Goal: Task Accomplishment & Management: Complete application form

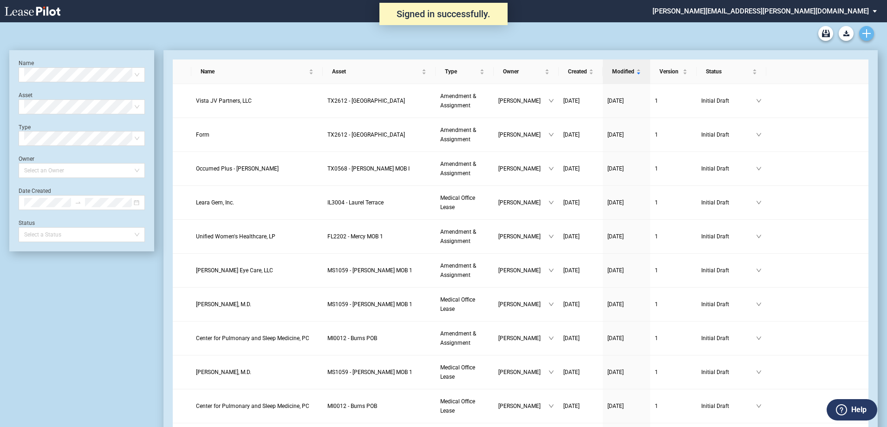
click at [866, 32] on use "Create new document" at bounding box center [866, 33] width 8 height 8
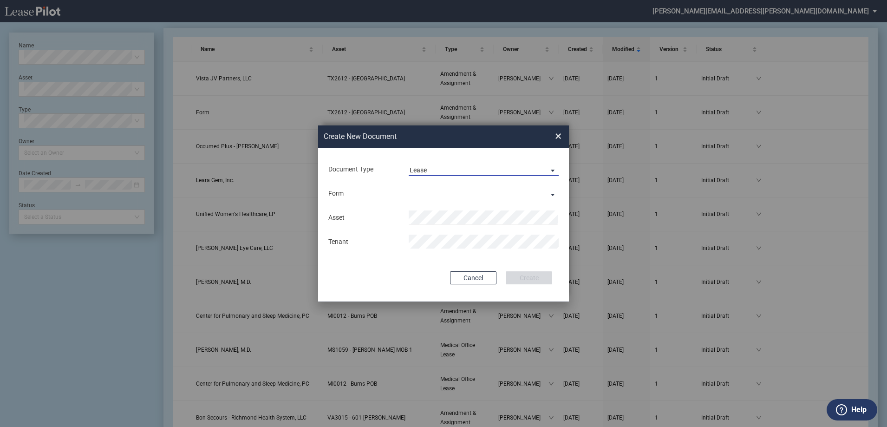
click at [555, 169] on span "Document Type: \aLease\a" at bounding box center [550, 169] width 11 height 9
click at [482, 190] on md-option "Amendment" at bounding box center [484, 192] width 165 height 22
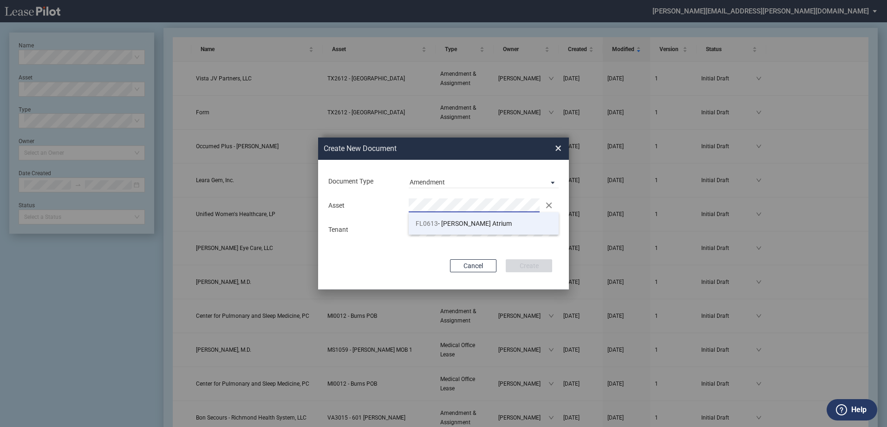
click at [444, 223] on span "FL0613 - Kendall Atrium" at bounding box center [464, 223] width 96 height 7
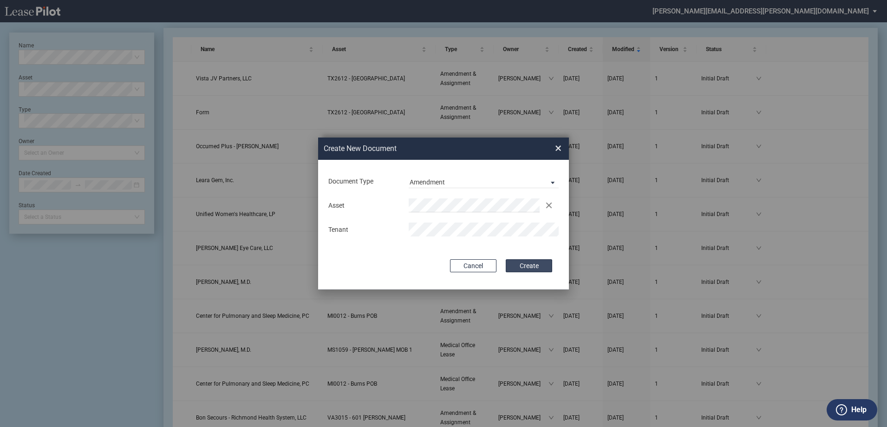
click at [522, 263] on button "Create" at bounding box center [529, 265] width 46 height 13
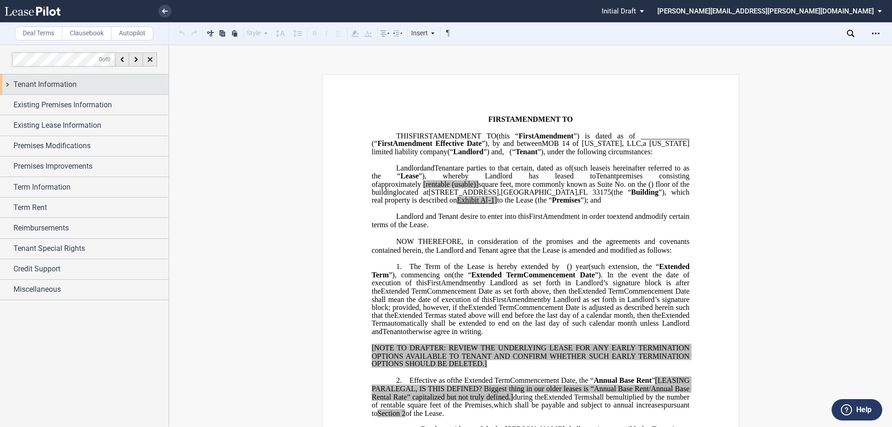
click at [96, 79] on div "Tenant Information" at bounding box center [90, 84] width 155 height 11
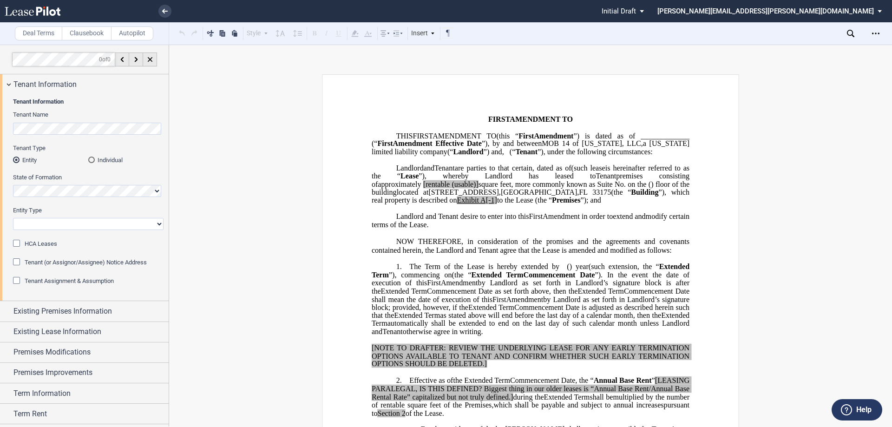
click at [18, 279] on div "Tenant Assignment & Assumption" at bounding box center [17, 281] width 9 height 9
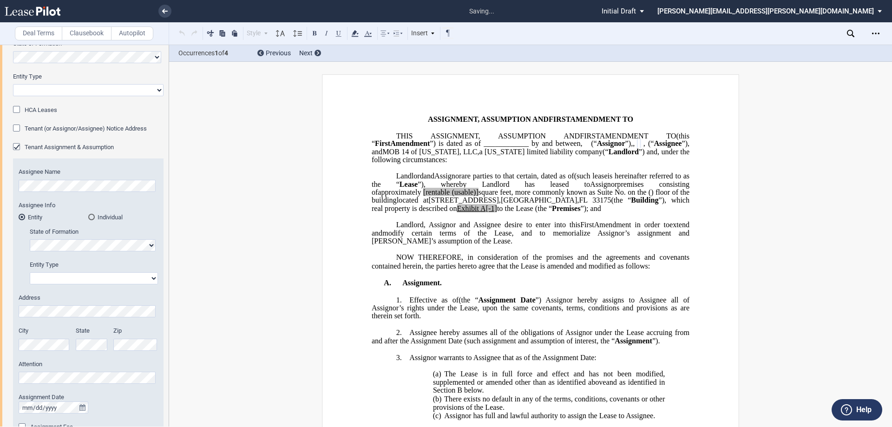
scroll to position [139, 0]
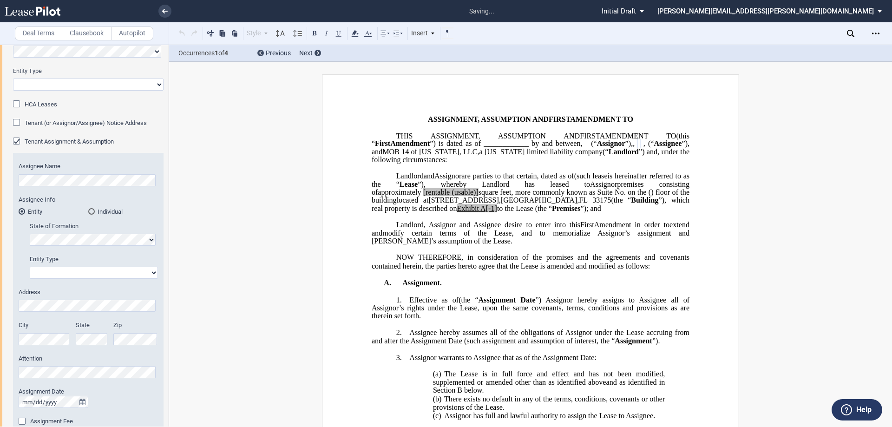
click at [51, 268] on select "Corporation Limited Liability Company General Partnership Limited Partnership O…" at bounding box center [94, 273] width 128 height 12
select select "limited liability company"
click at [30, 267] on select "Corporation Limited Liability Company General Partnership Limited Partnership O…" at bounding box center [94, 273] width 128 height 12
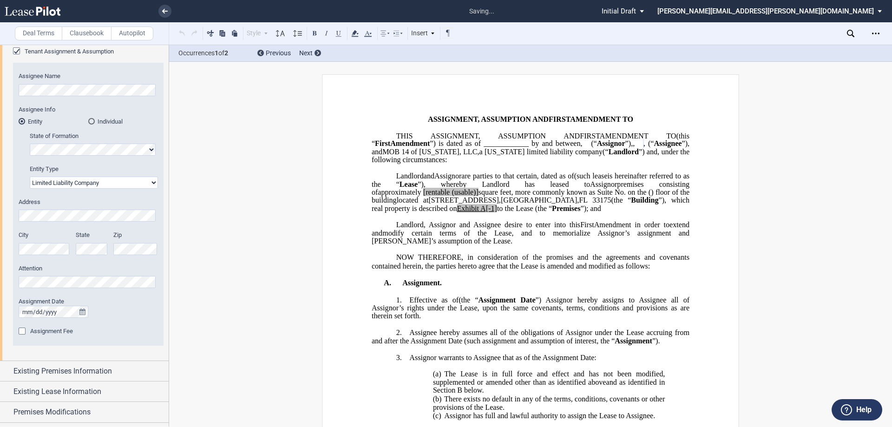
scroll to position [232, 0]
click at [80, 306] on icon "true" at bounding box center [82, 309] width 6 height 7
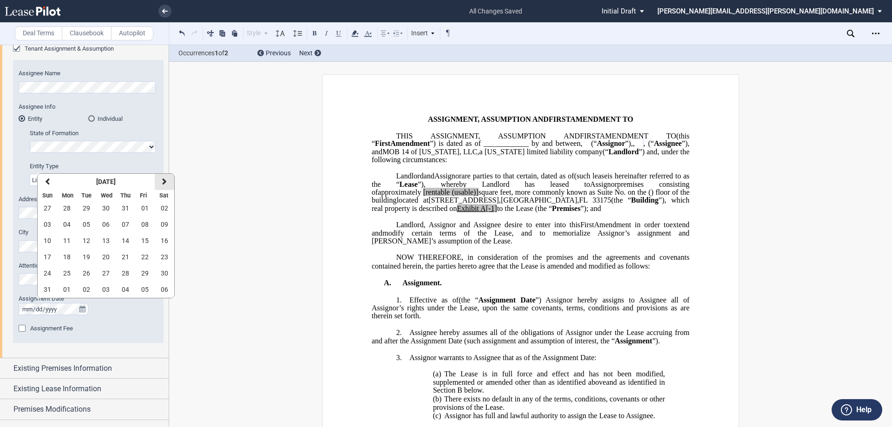
click at [165, 177] on button "next" at bounding box center [165, 182] width 20 height 16
click at [63, 206] on span "01" at bounding box center [66, 207] width 7 height 7
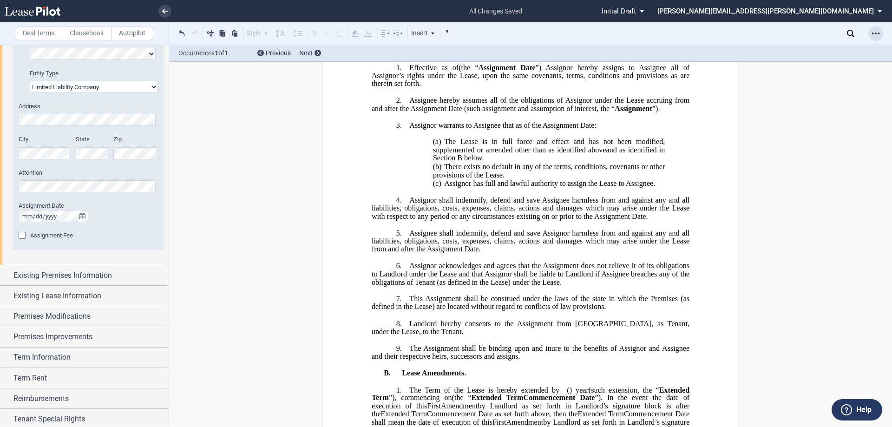
click at [872, 30] on icon "Open Lease options menu" at bounding box center [875, 33] width 7 height 7
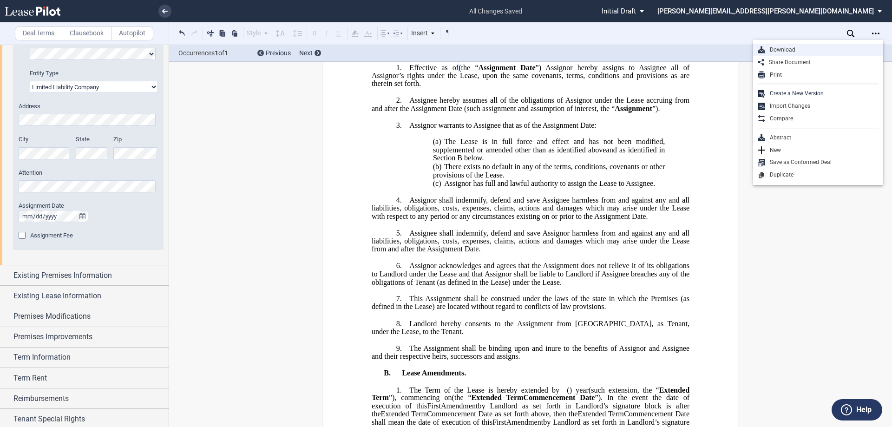
click at [797, 52] on div "Download" at bounding box center [821, 50] width 113 height 8
